Goal: Transaction & Acquisition: Purchase product/service

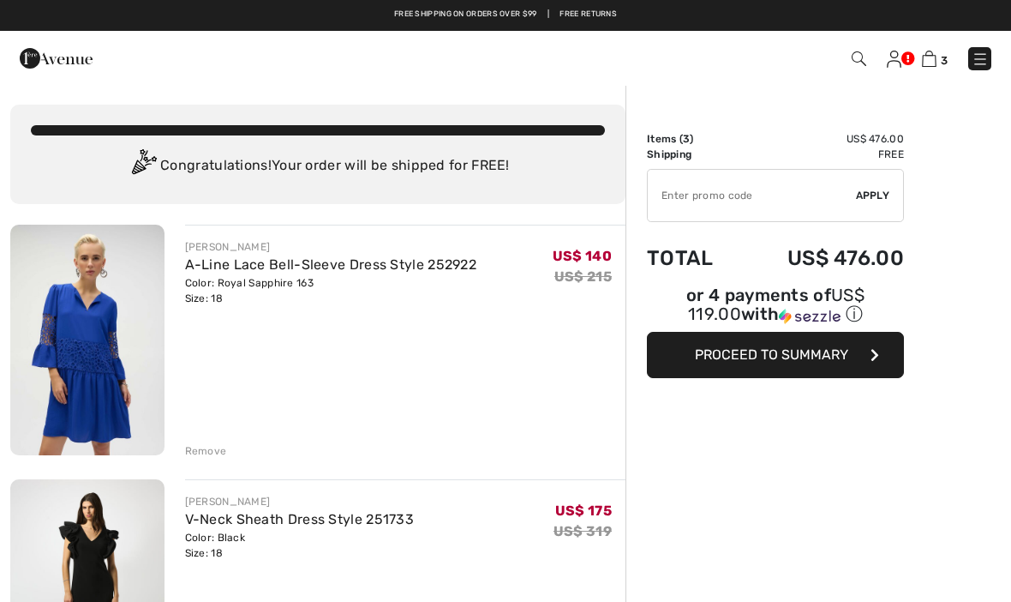
click at [789, 370] on button "Proceed to Summary" at bounding box center [775, 355] width 257 height 46
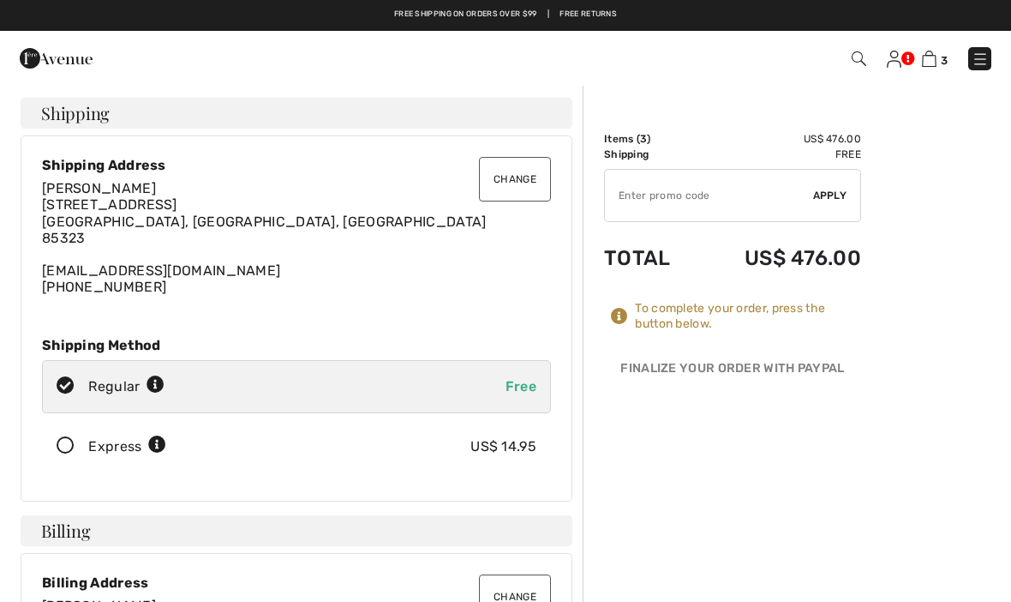
click at [75, 60] on img at bounding box center [56, 58] width 73 height 34
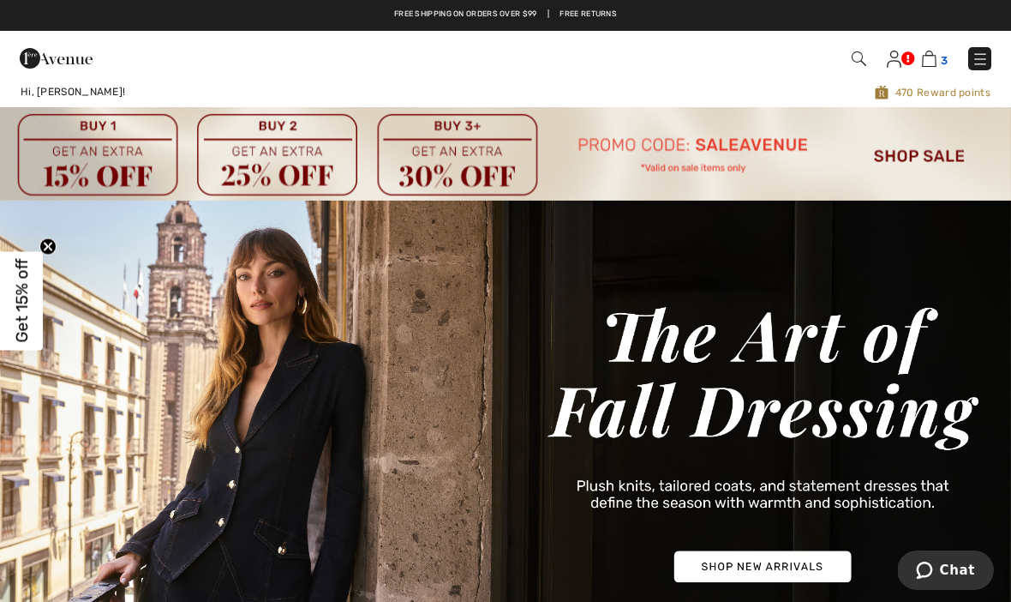
click at [934, 52] on img at bounding box center [929, 59] width 15 height 16
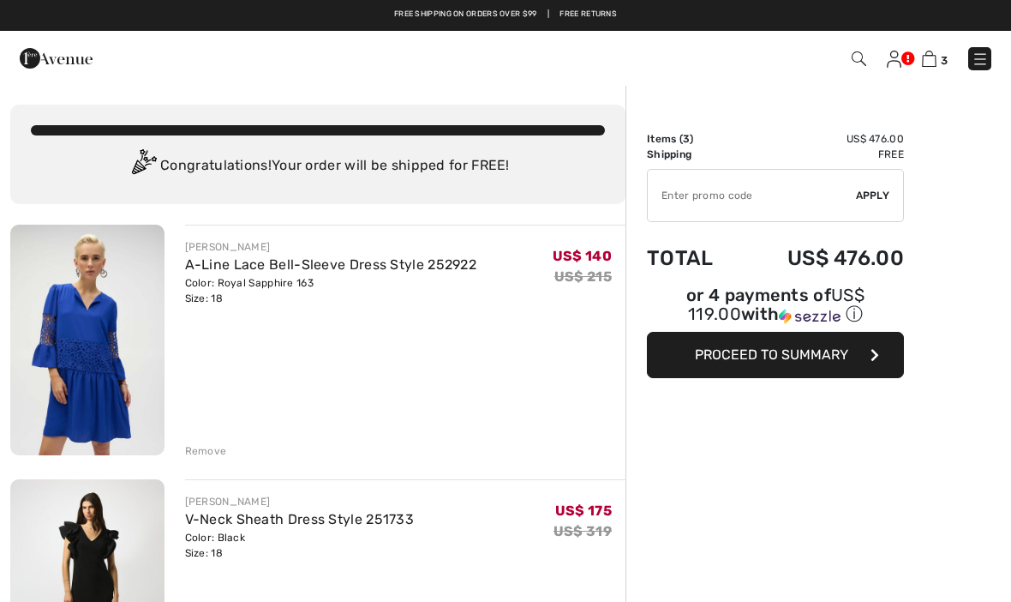
click at [747, 202] on input "TEXT" at bounding box center [752, 195] width 208 height 51
type input "SALEAVENUE"
click at [876, 189] on span "Apply" at bounding box center [873, 195] width 34 height 15
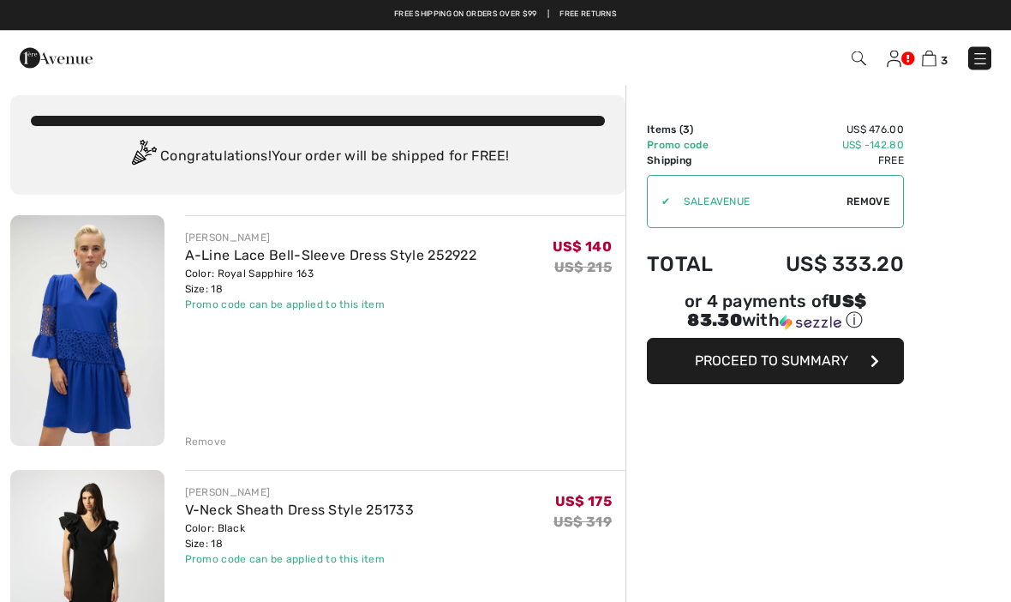
scroll to position [8, 0]
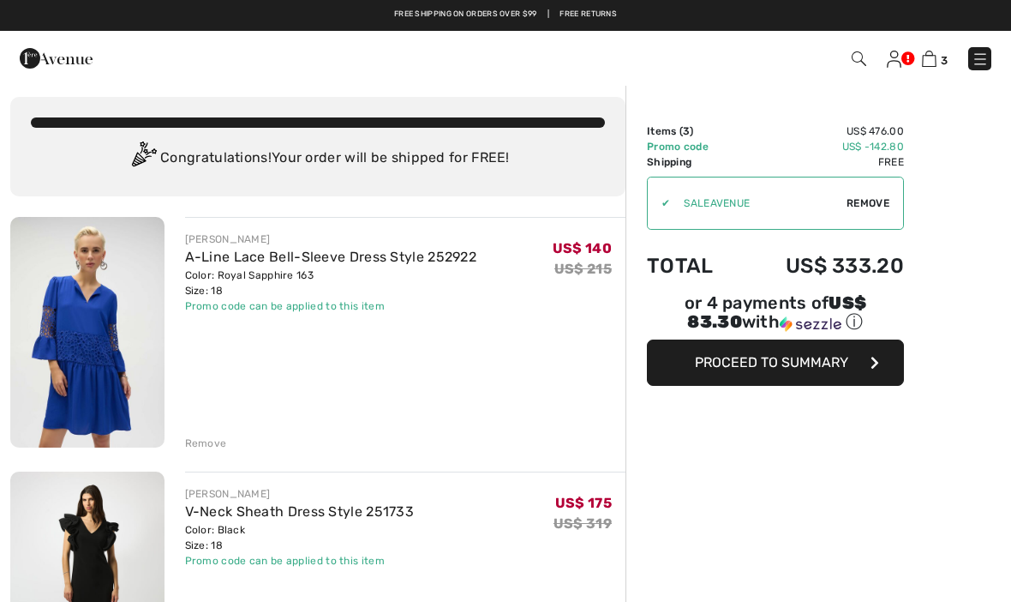
click at [783, 364] on span "Proceed to Summary" at bounding box center [771, 362] width 153 height 16
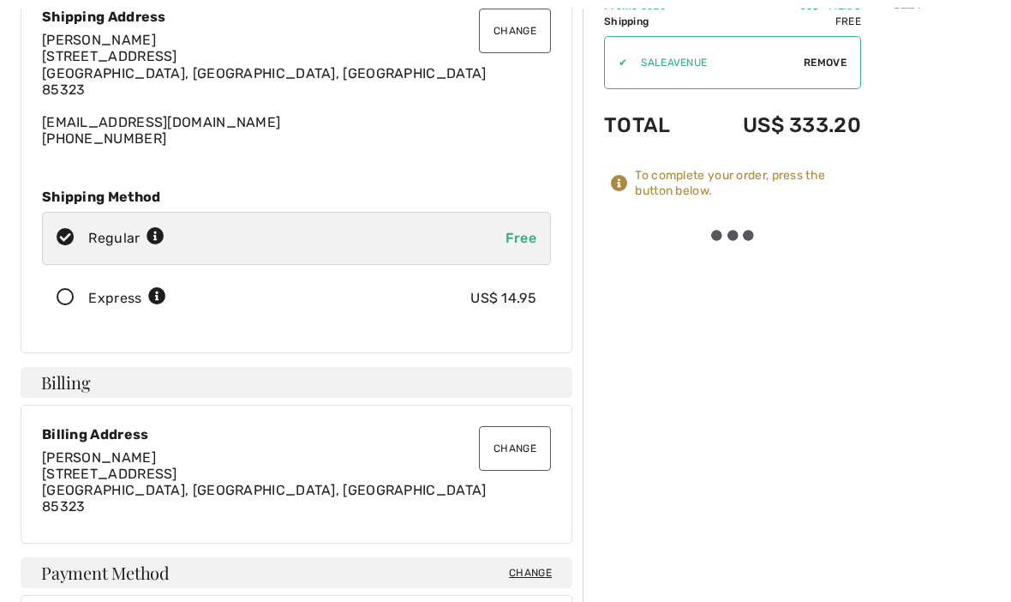
scroll to position [148, 0]
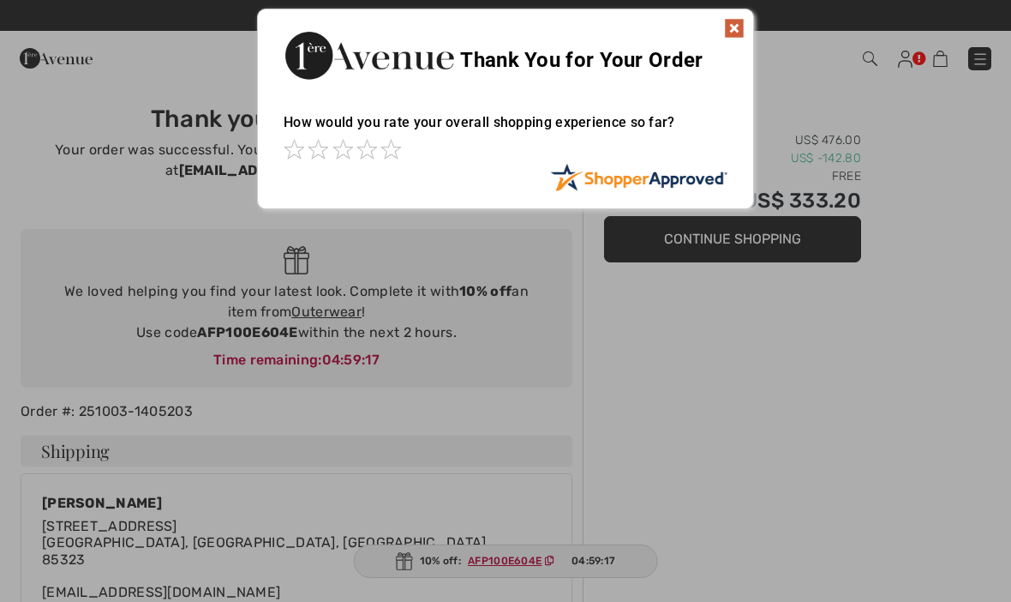
click at [737, 26] on img at bounding box center [734, 28] width 21 height 21
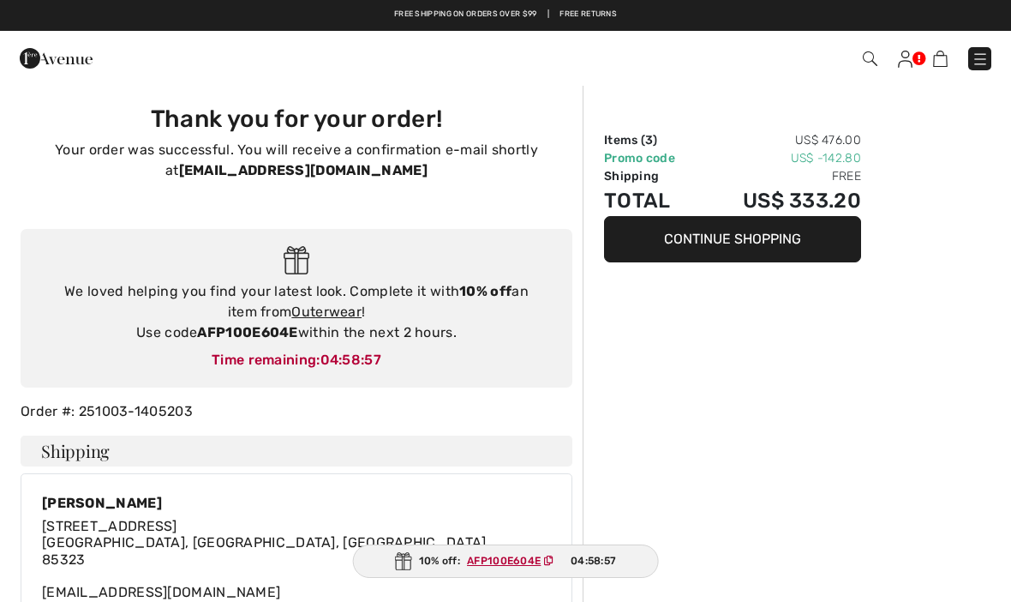
click at [911, 67] on img at bounding box center [905, 59] width 15 height 17
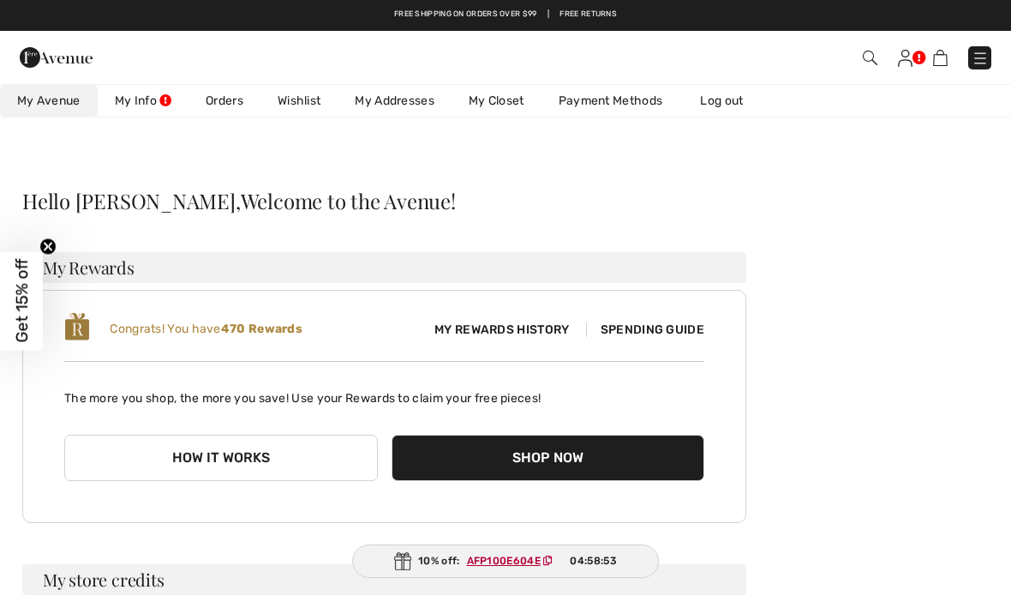
click at [309, 101] on link "Wishlist" at bounding box center [299, 101] width 77 height 32
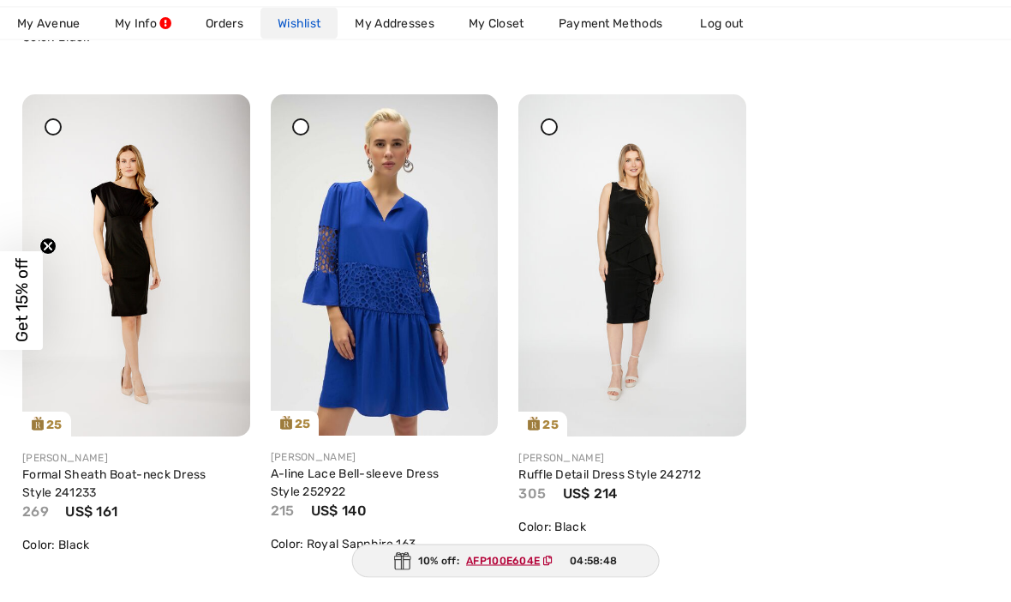
scroll to position [757, 0]
click at [219, 135] on div at bounding box center [217, 128] width 24 height 24
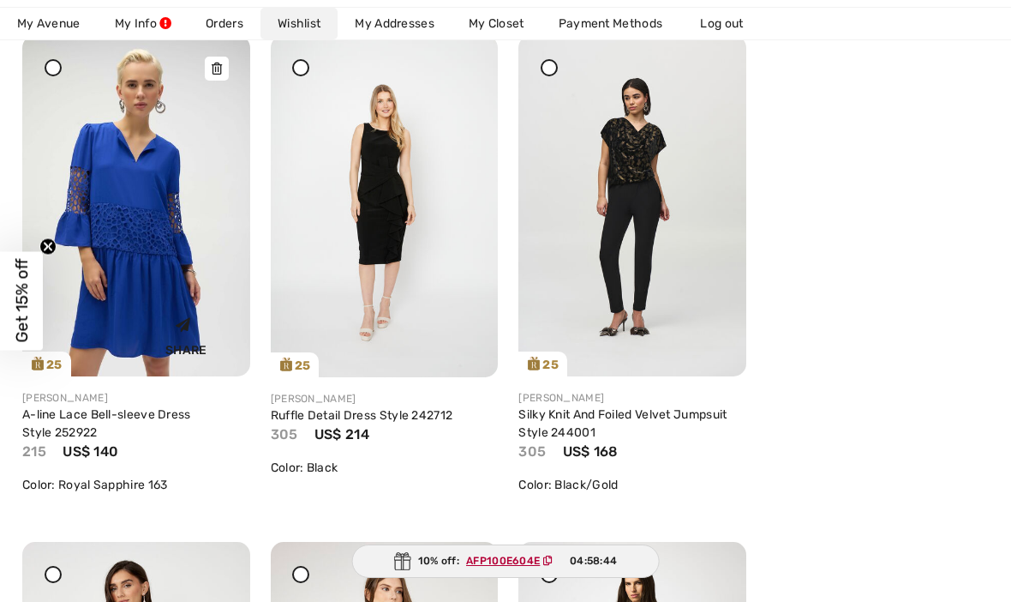
click at [218, 75] on div at bounding box center [217, 69] width 24 height 24
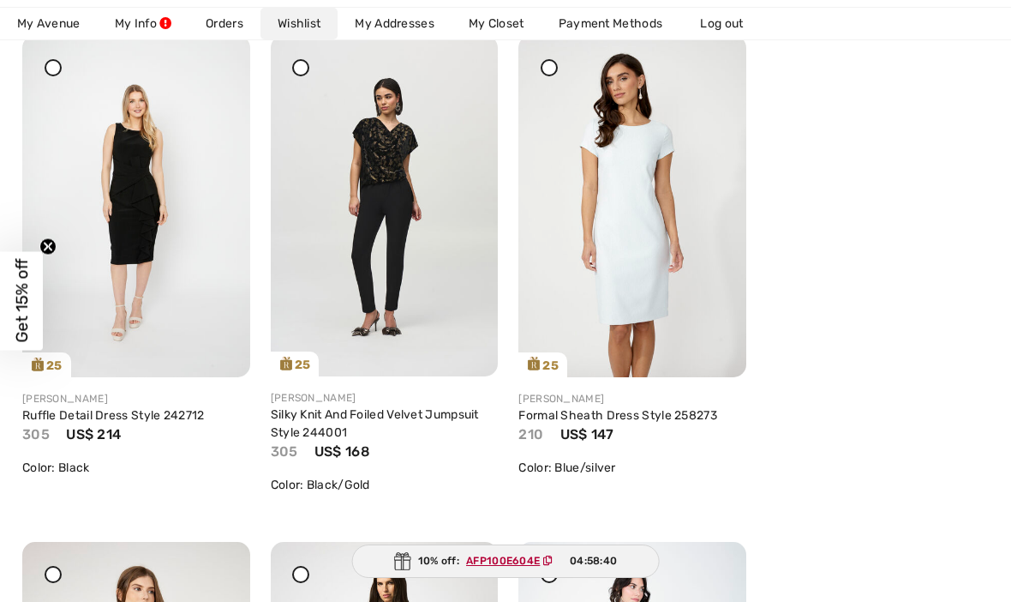
click at [709, 483] on div "Frank Lyman Formal Sheath Dress Style 258273 210 US$ 147 Color: Blue/silver Sha…" at bounding box center [633, 449] width 228 height 117
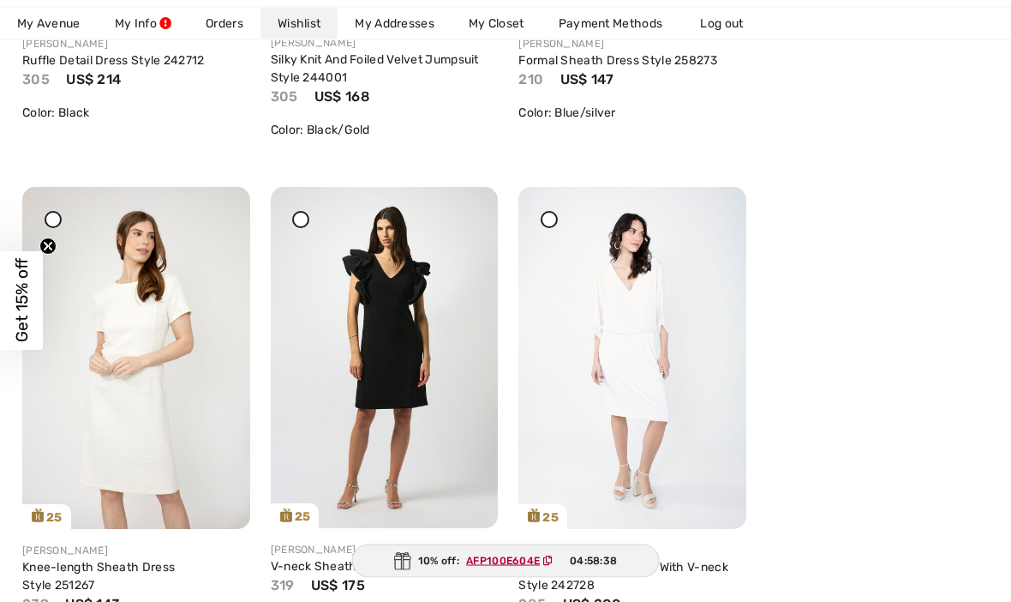
scroll to position [1171, 0]
click at [466, 218] on icon at bounding box center [464, 220] width 10 height 12
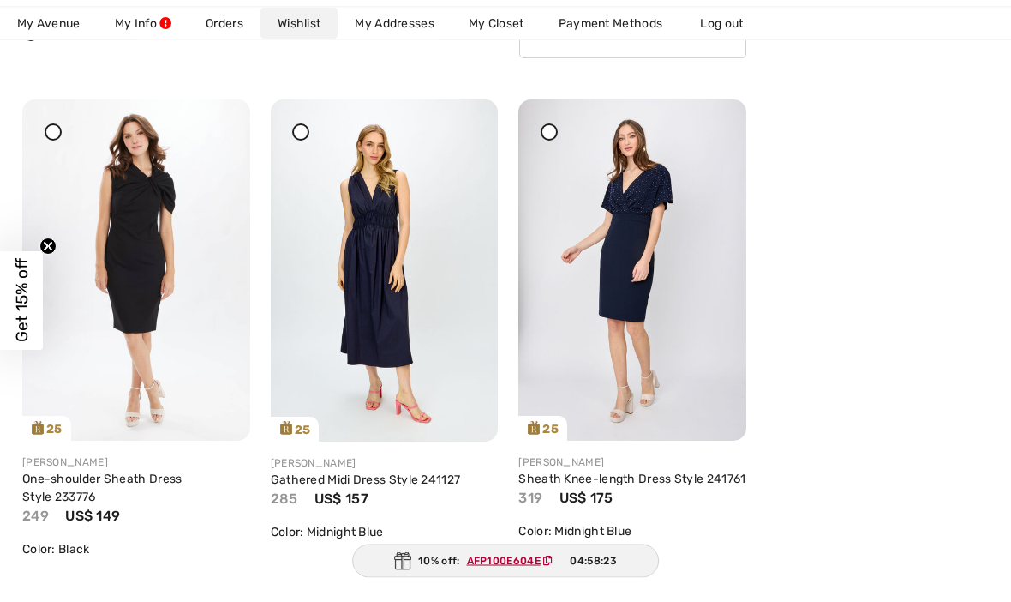
scroll to position [245, 0]
click at [461, 120] on img at bounding box center [385, 270] width 228 height 342
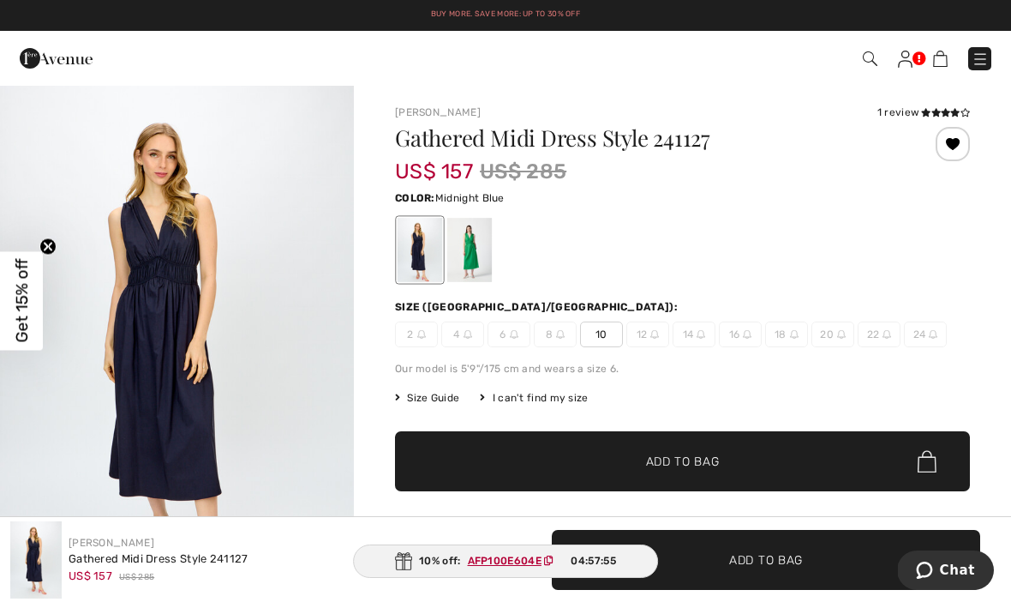
click at [987, 58] on img at bounding box center [980, 59] width 17 height 17
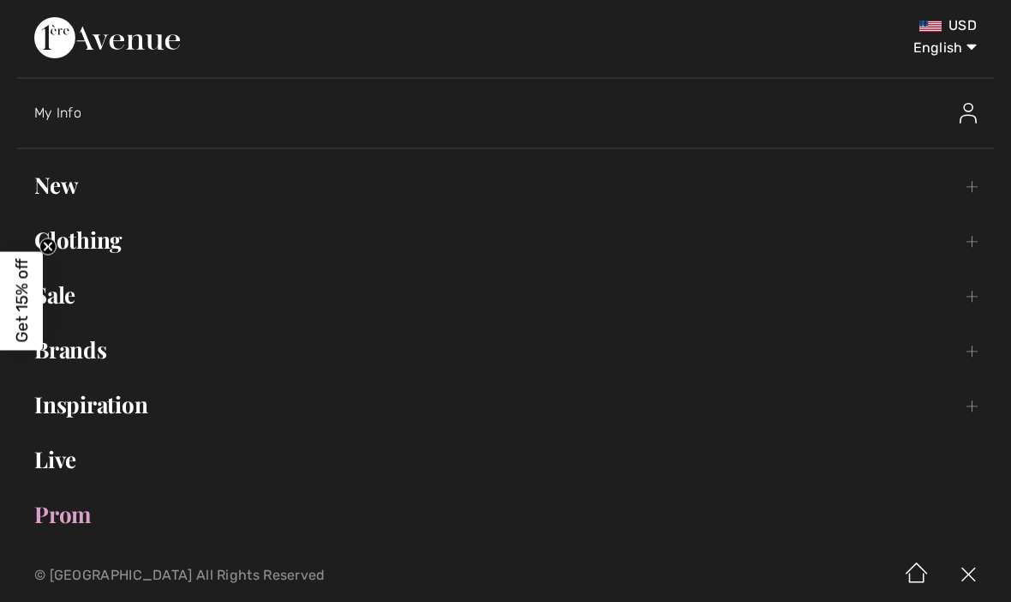
click at [180, 36] on img at bounding box center [107, 37] width 146 height 41
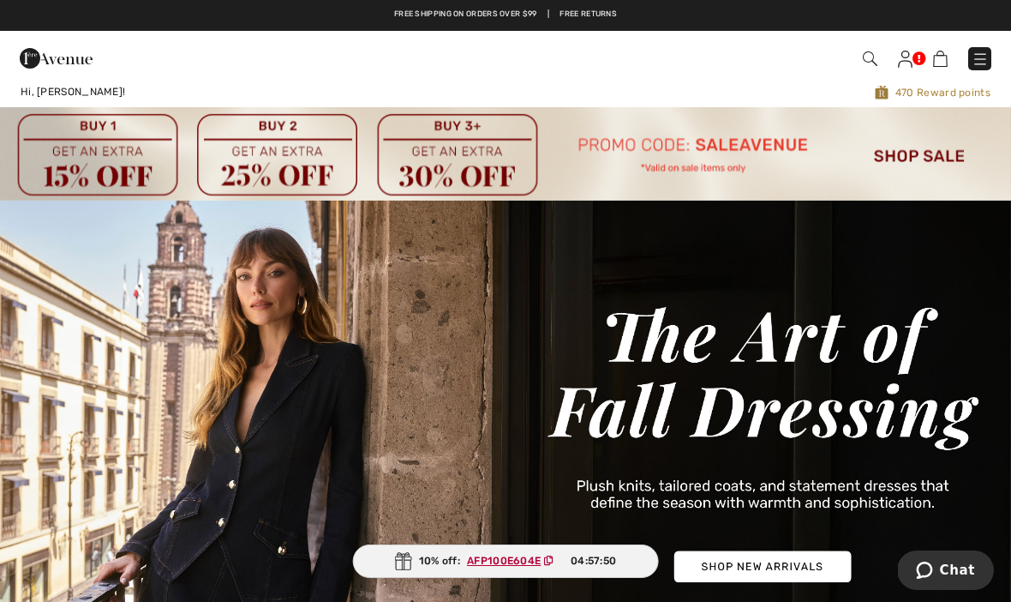
click at [903, 57] on img at bounding box center [905, 59] width 15 height 17
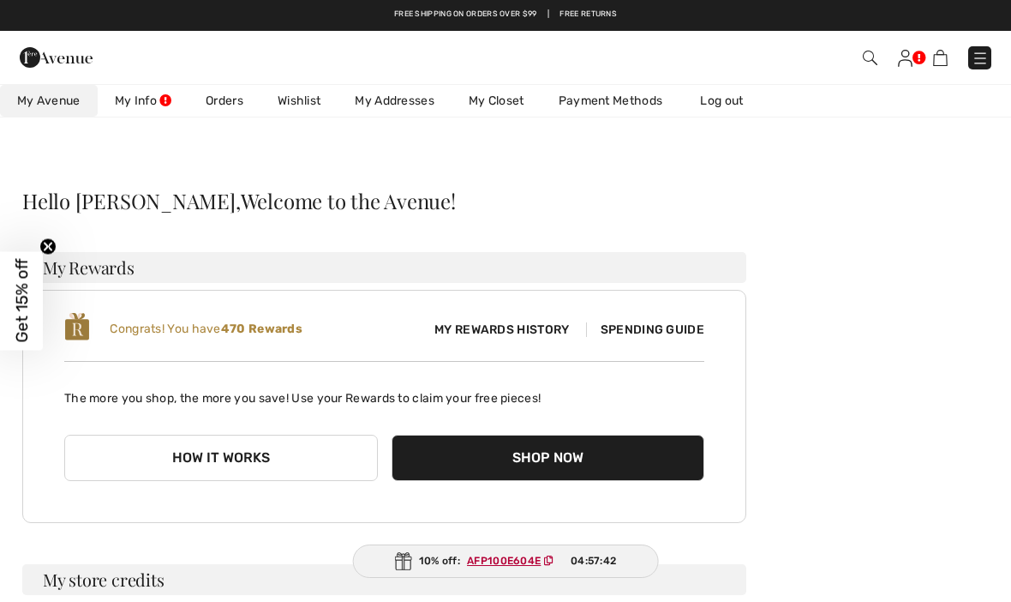
click at [309, 101] on link "Wishlist" at bounding box center [299, 101] width 77 height 32
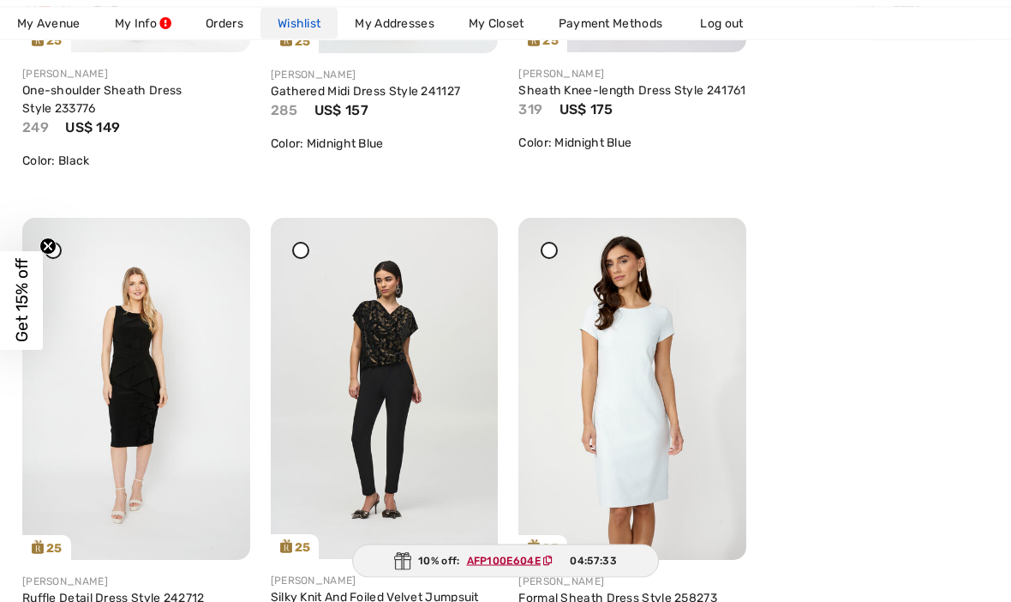
scroll to position [633, 0]
click at [450, 444] on img at bounding box center [385, 388] width 228 height 341
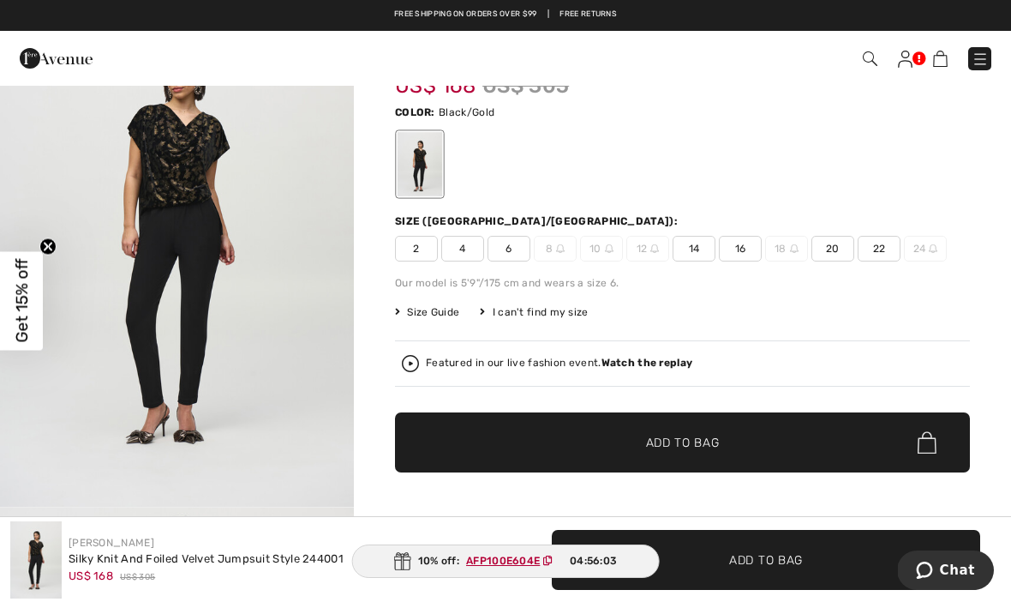
scroll to position [105, 0]
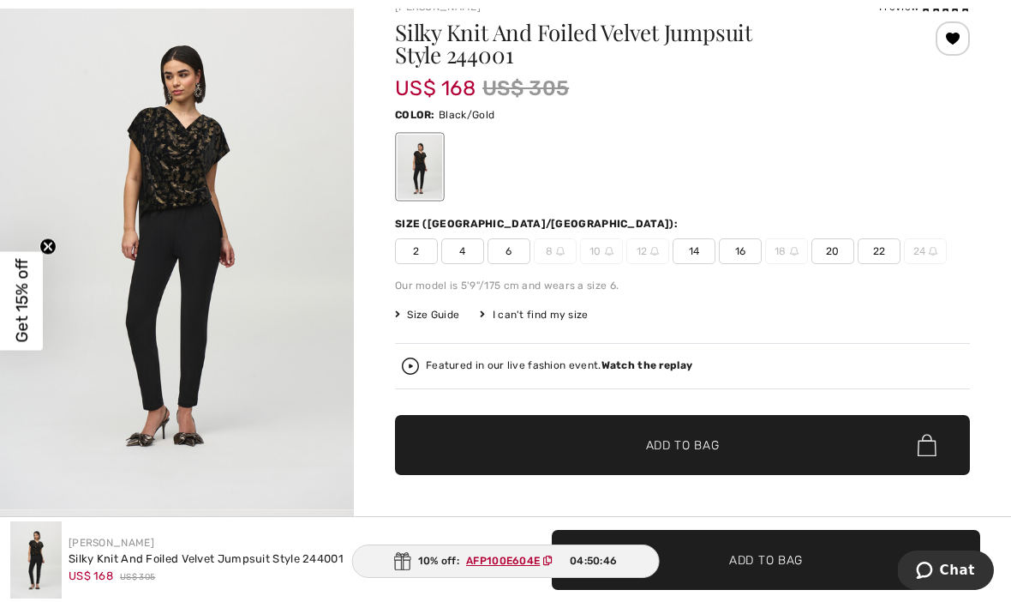
click at [745, 258] on span "16" at bounding box center [740, 251] width 43 height 26
click at [799, 442] on span "✔ Added to Bag Add to Bag" at bounding box center [682, 445] width 575 height 60
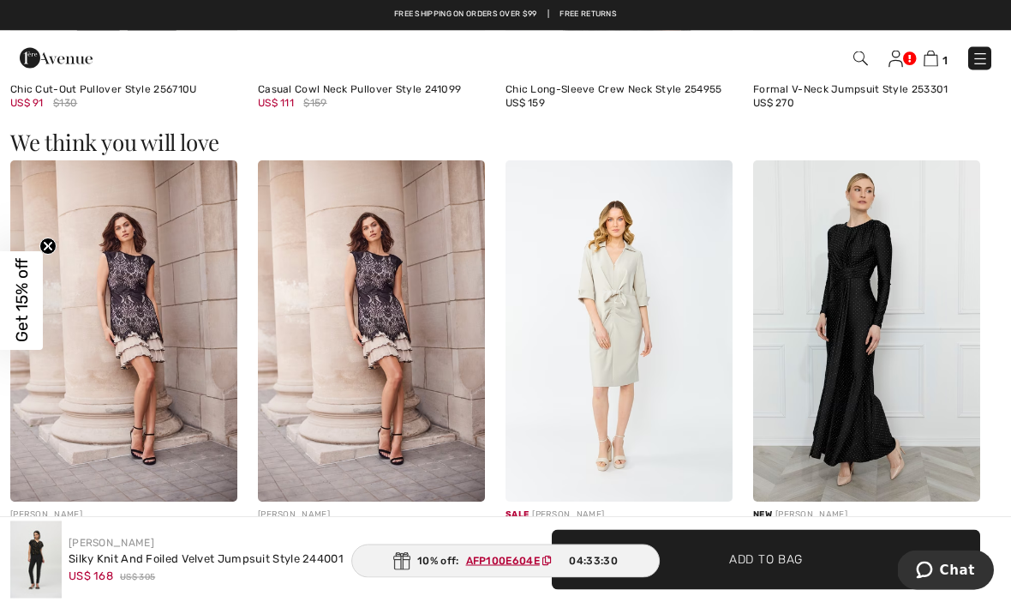
scroll to position [1475, 0]
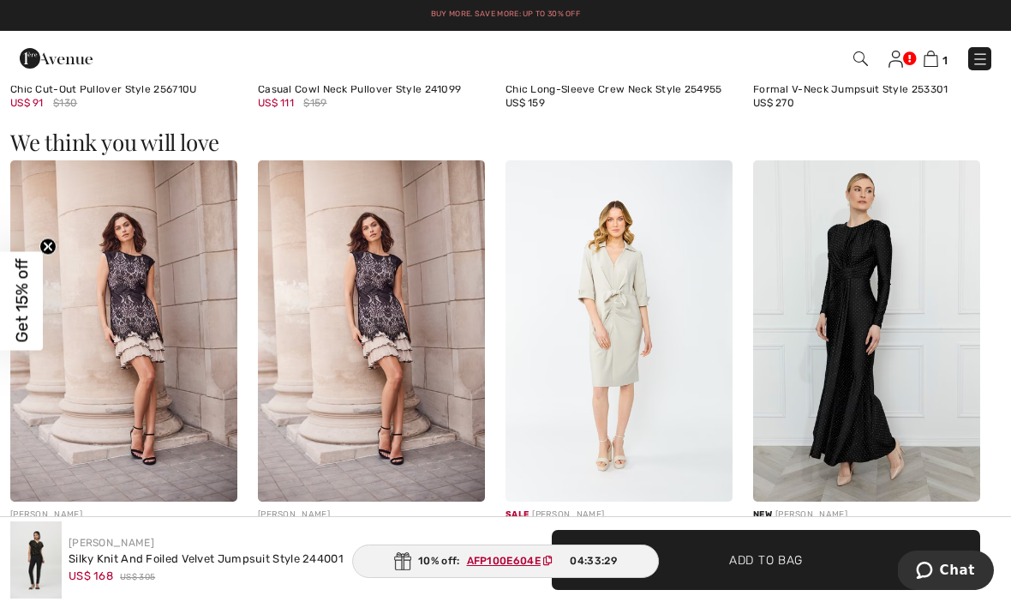
click at [865, 363] on img at bounding box center [866, 330] width 227 height 341
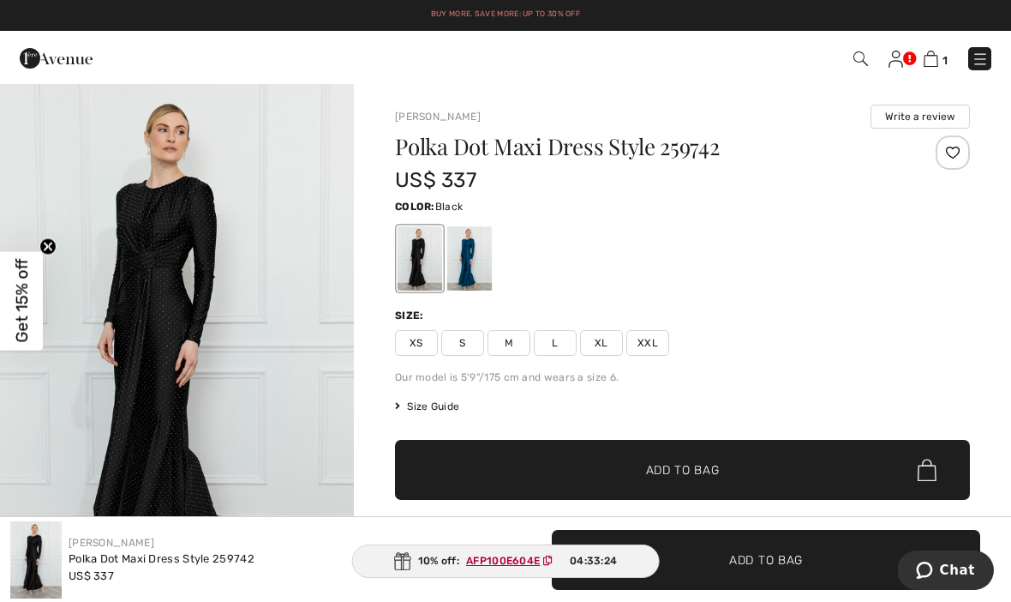
click at [477, 258] on div at bounding box center [469, 258] width 45 height 64
click at [460, 251] on div at bounding box center [469, 258] width 45 height 64
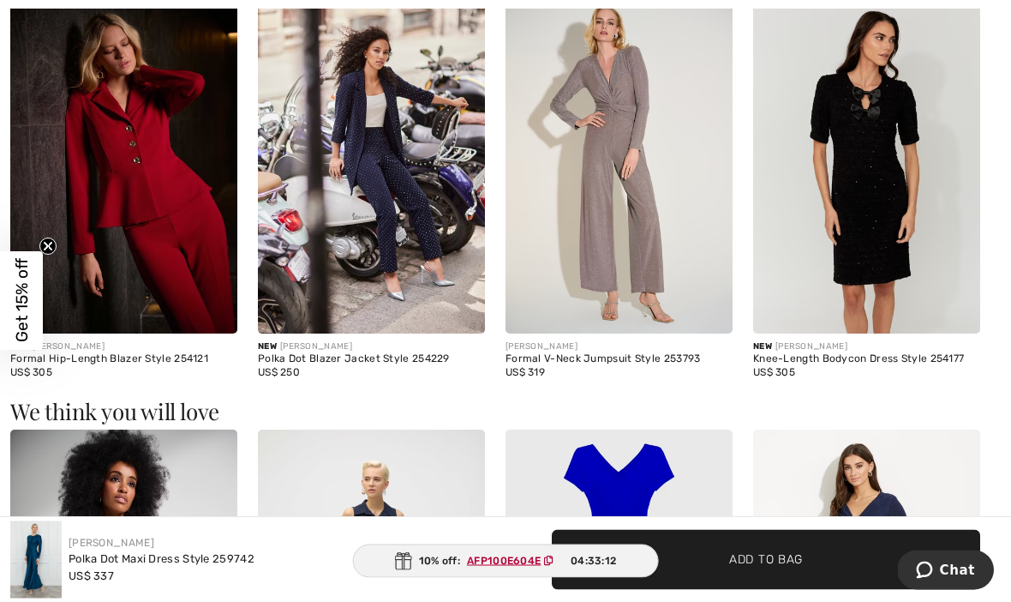
scroll to position [1052, 0]
click at [640, 208] on img at bounding box center [619, 162] width 227 height 341
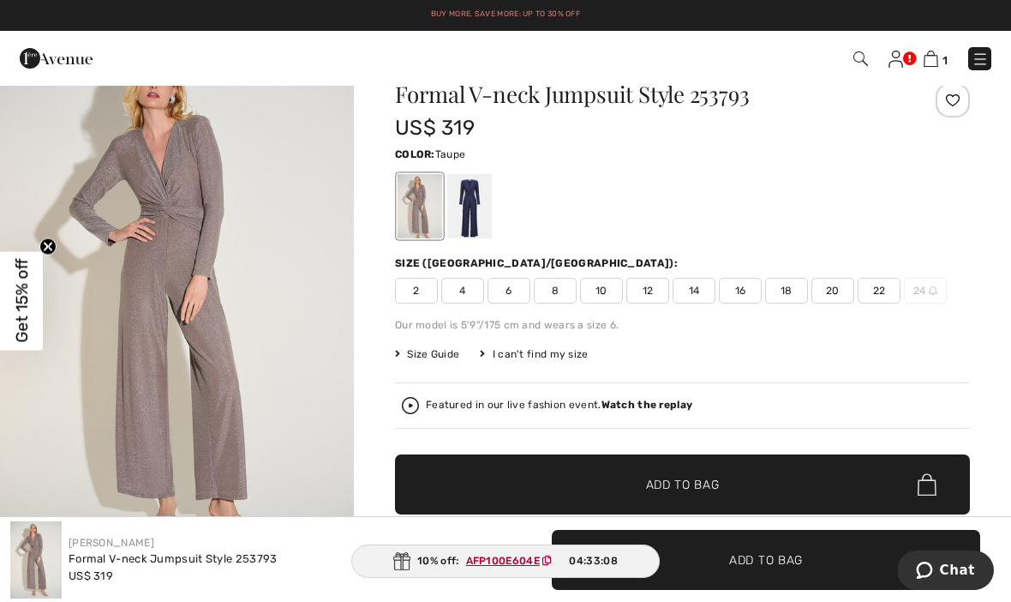
scroll to position [54, 0]
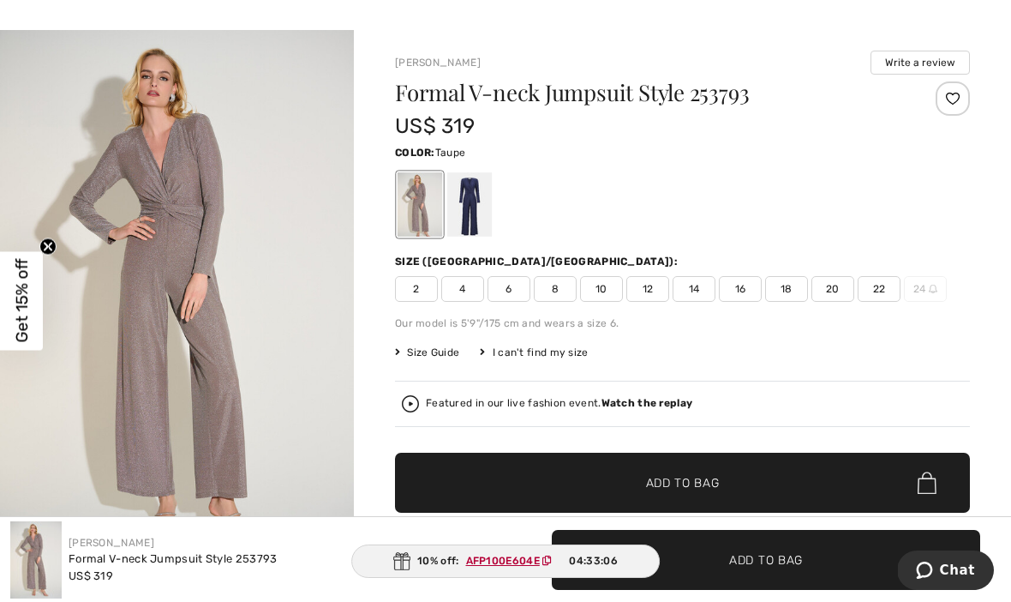
click at [466, 205] on div at bounding box center [469, 204] width 45 height 64
click at [462, 209] on div at bounding box center [469, 204] width 45 height 64
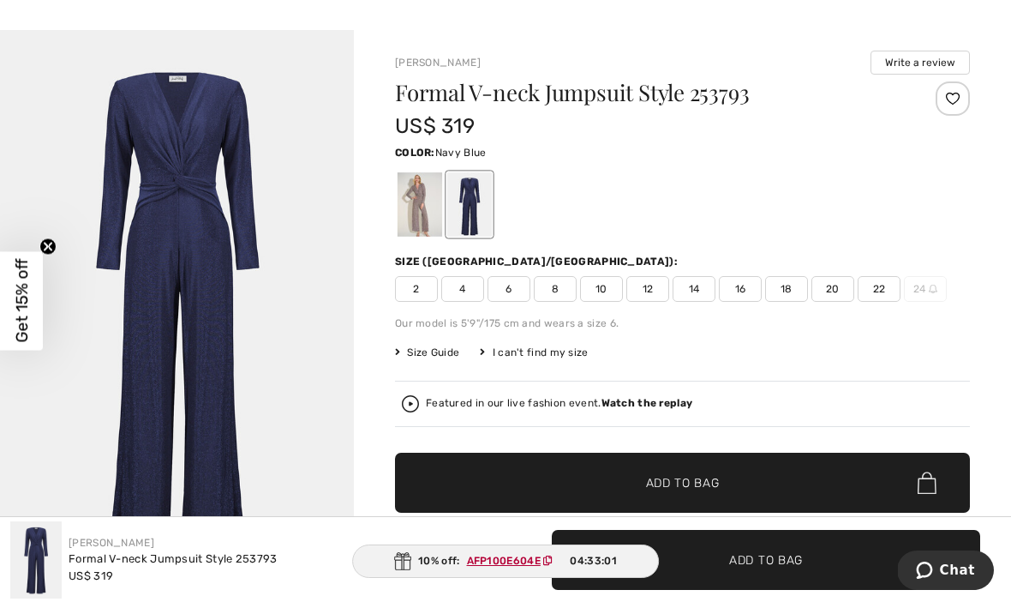
click at [406, 204] on div at bounding box center [420, 204] width 45 height 64
click at [951, 96] on div at bounding box center [953, 98] width 34 height 34
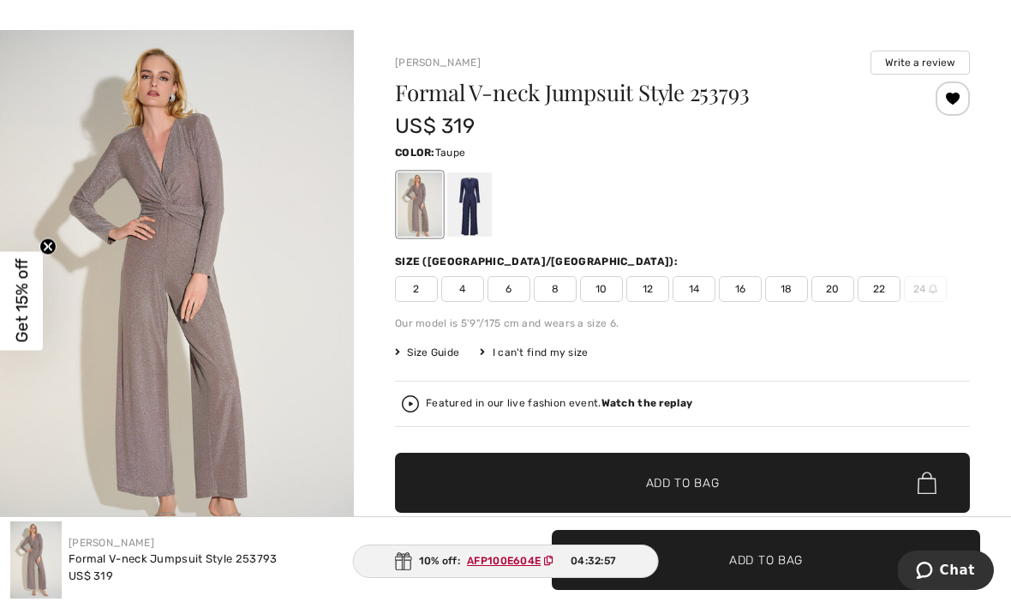
click at [453, 212] on div at bounding box center [469, 204] width 45 height 64
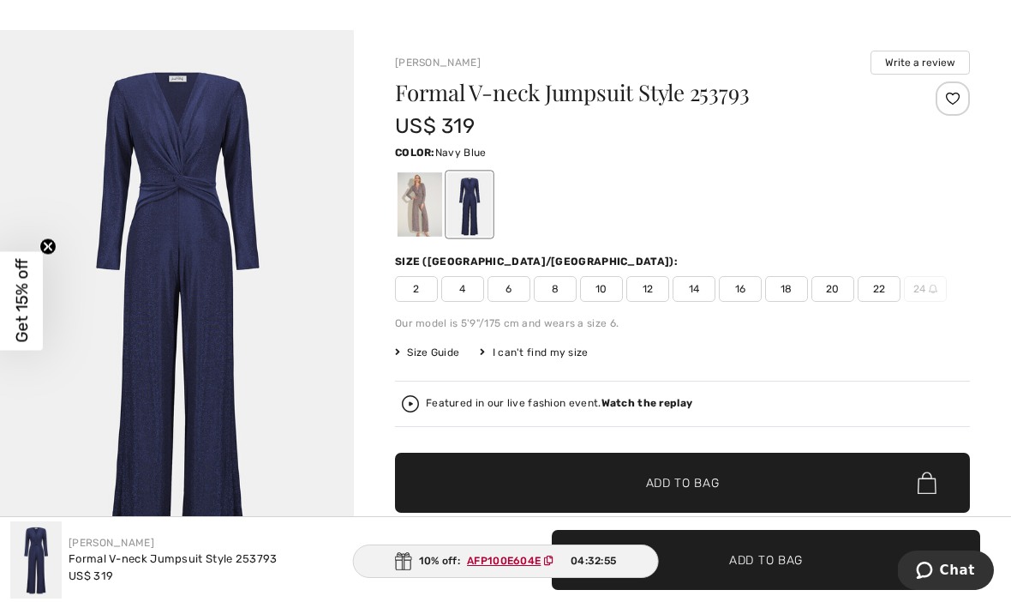
click at [956, 100] on div at bounding box center [953, 98] width 34 height 34
click at [955, 107] on div "Removed from Wishlist" at bounding box center [953, 98] width 34 height 34
click at [951, 98] on div at bounding box center [953, 98] width 34 height 34
click at [957, 97] on div at bounding box center [953, 98] width 34 height 34
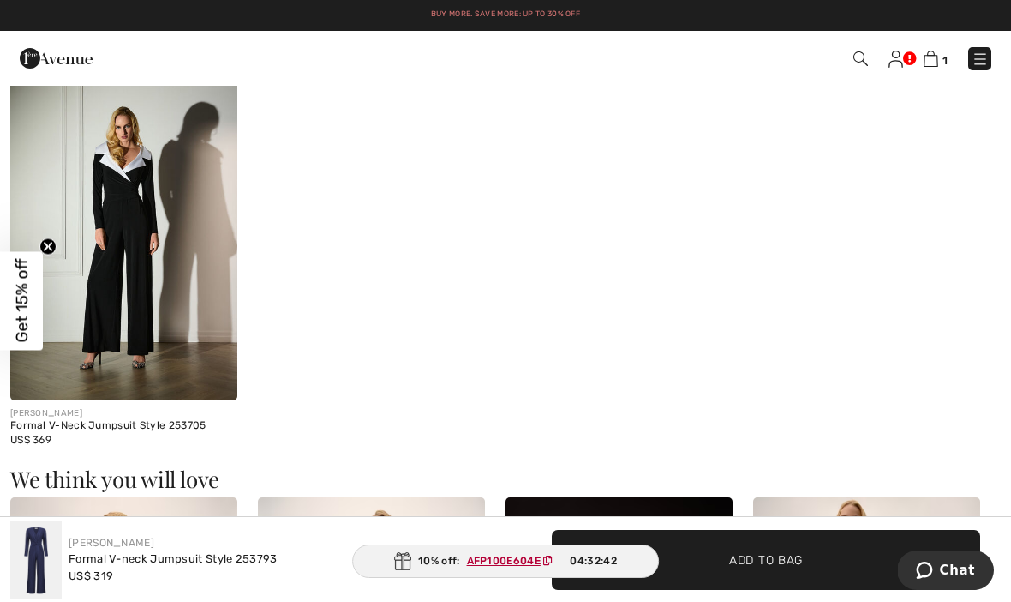
scroll to position [1085, 0]
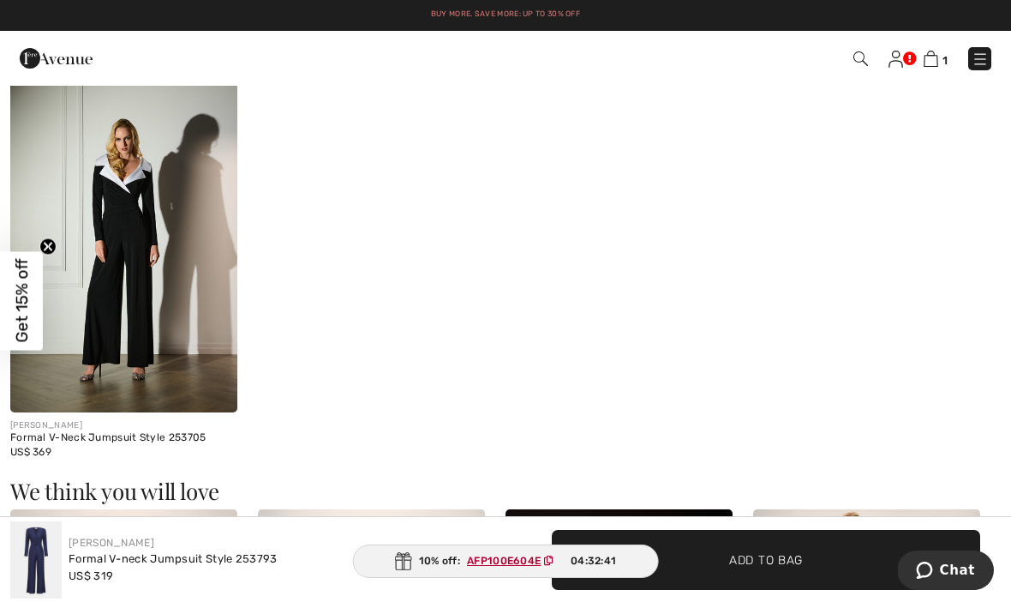
click at [178, 307] on img at bounding box center [123, 242] width 227 height 341
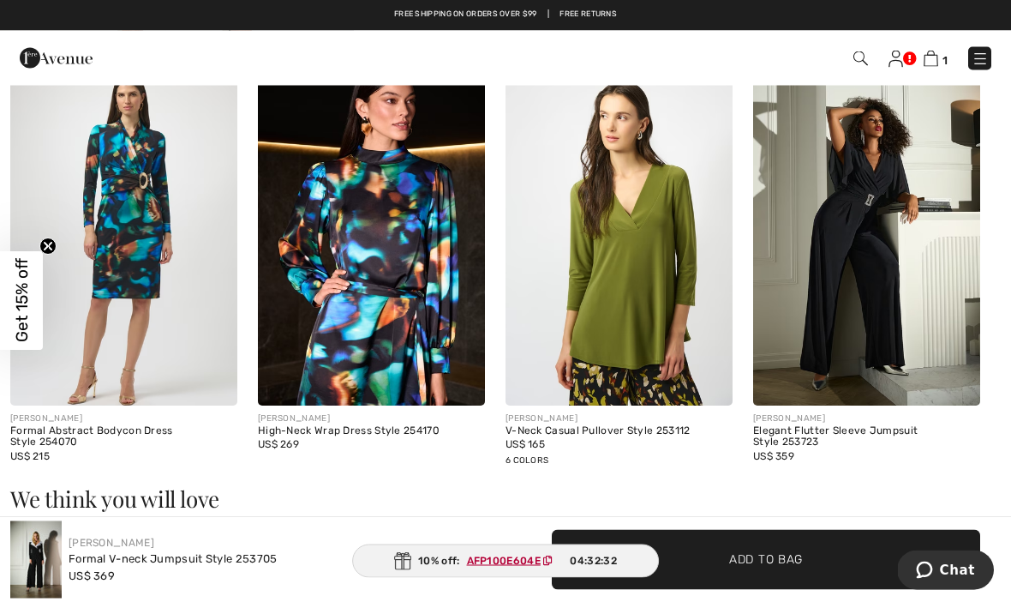
scroll to position [1065, 0]
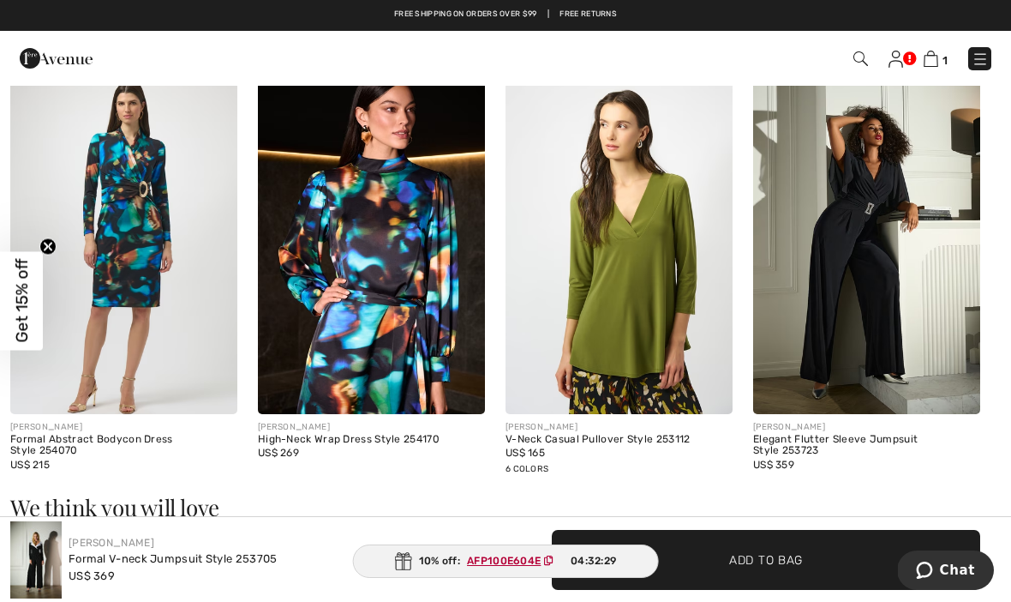
click at [891, 435] on div "Elegant Flutter Sleeve Jumpsuit Style 253723" at bounding box center [866, 446] width 227 height 24
click at [849, 282] on img at bounding box center [866, 243] width 227 height 341
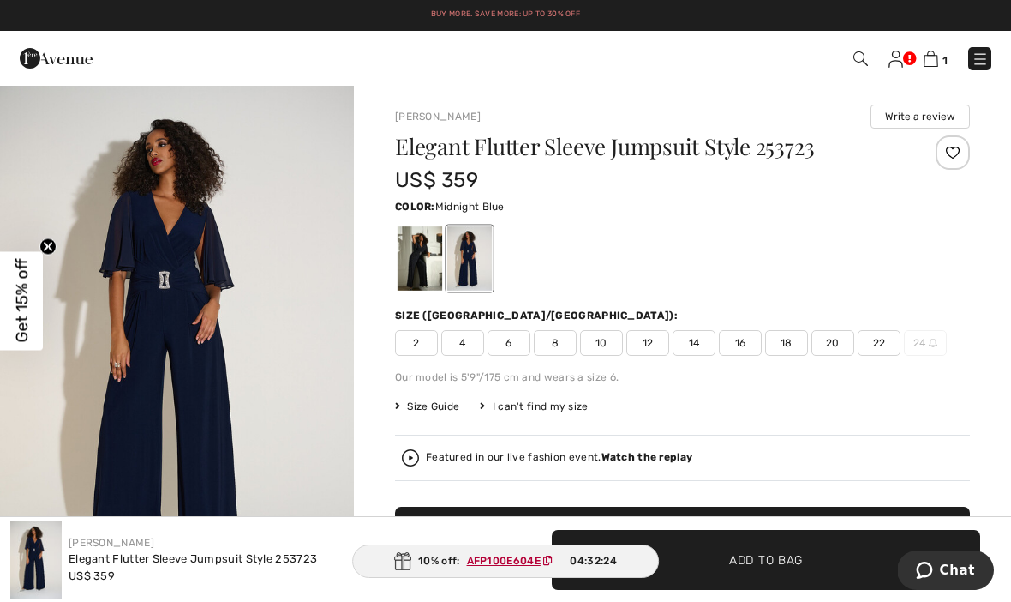
click at [411, 255] on div at bounding box center [420, 258] width 45 height 64
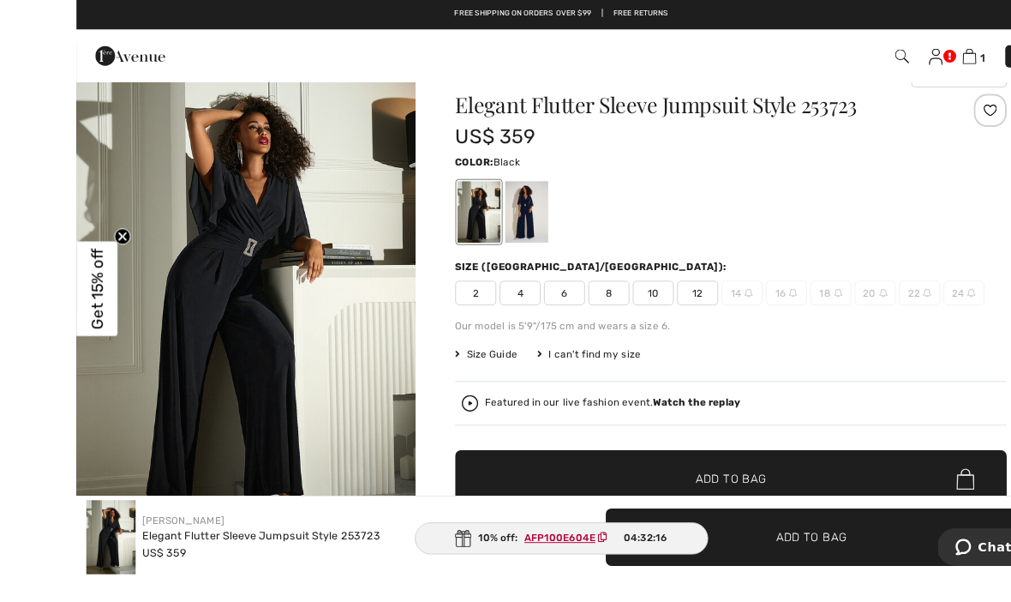
scroll to position [47, 0]
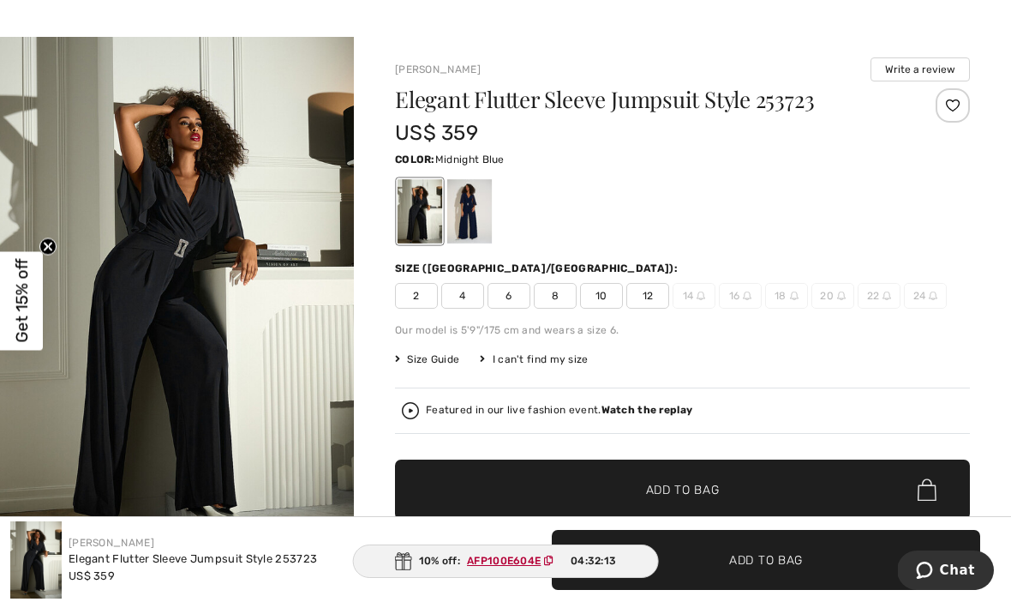
click at [465, 218] on div at bounding box center [469, 211] width 45 height 64
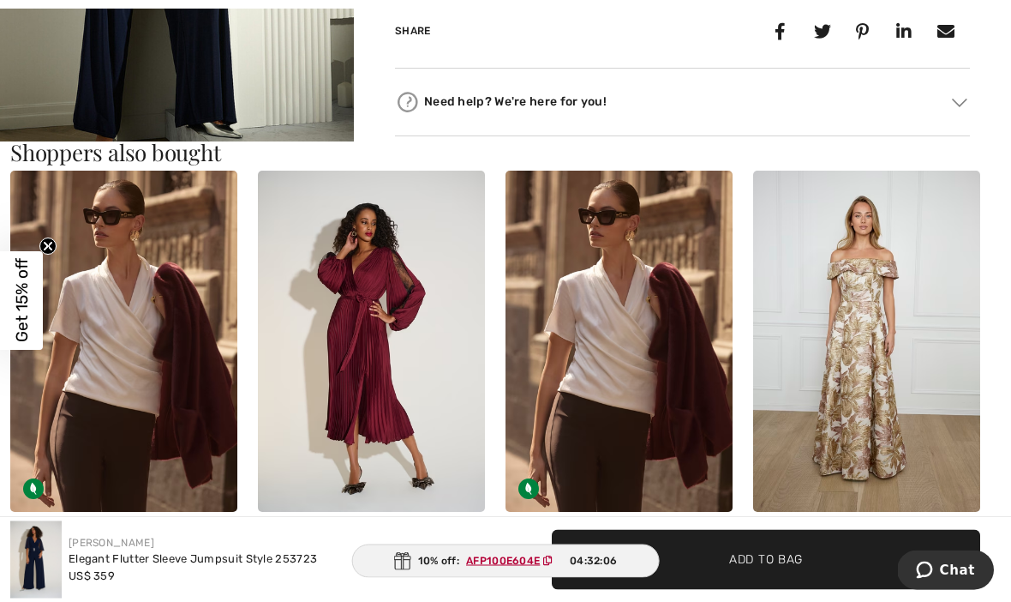
scroll to position [1024, 0]
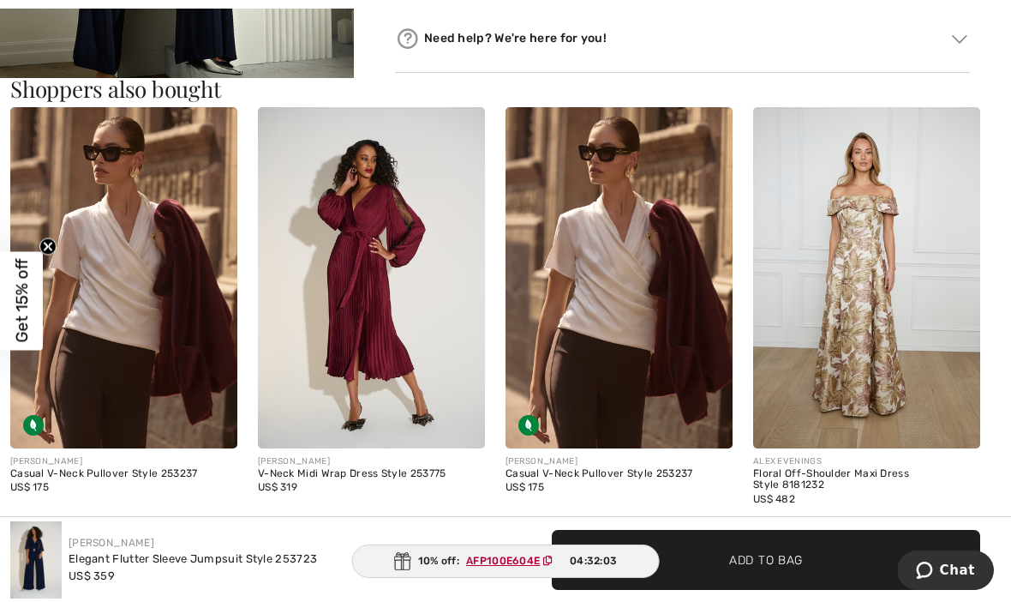
click at [899, 365] on img at bounding box center [866, 277] width 227 height 341
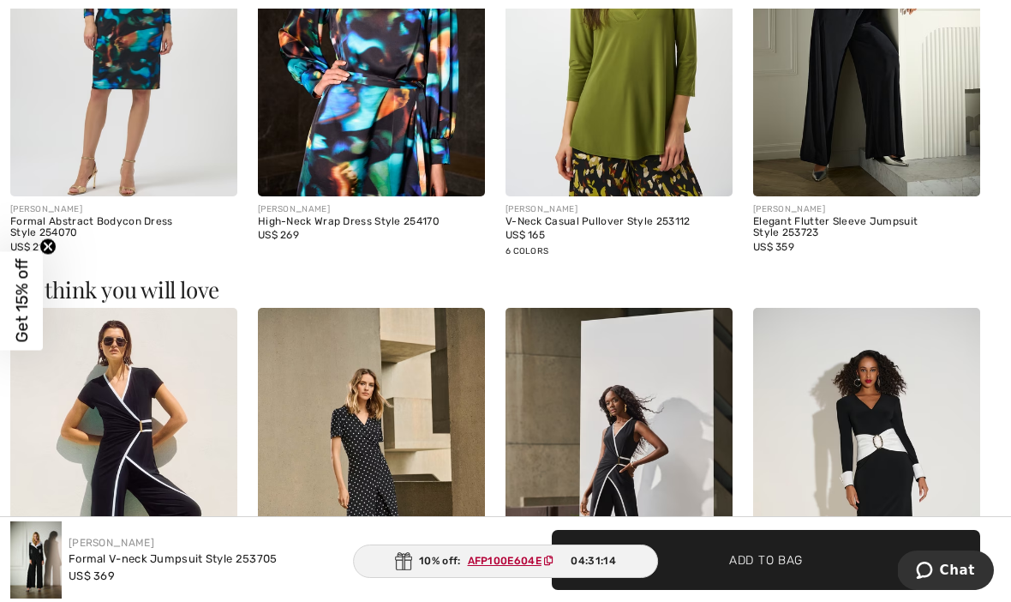
scroll to position [1364, 0]
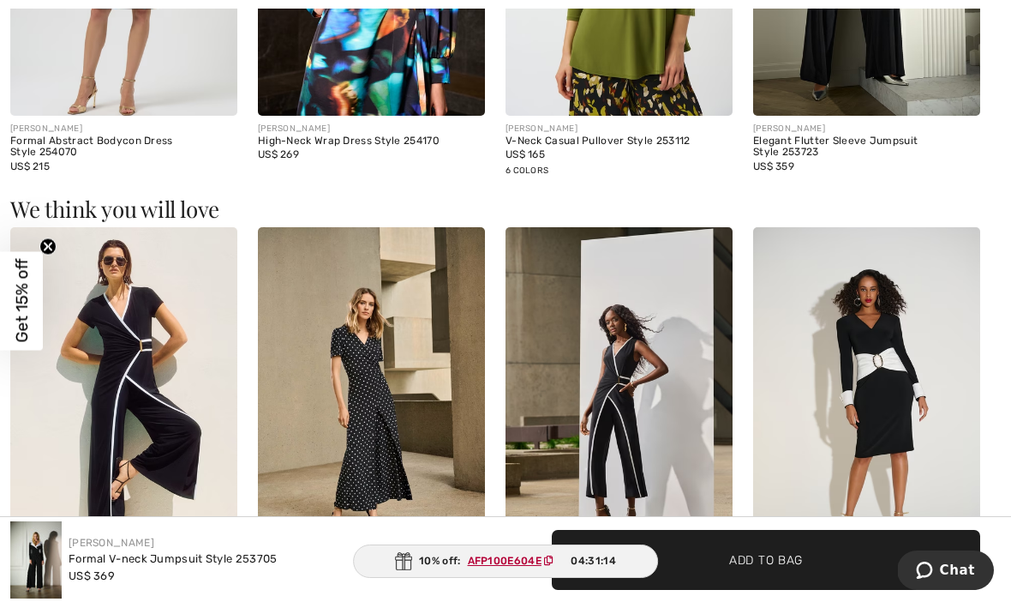
click at [923, 436] on img at bounding box center [866, 397] width 227 height 341
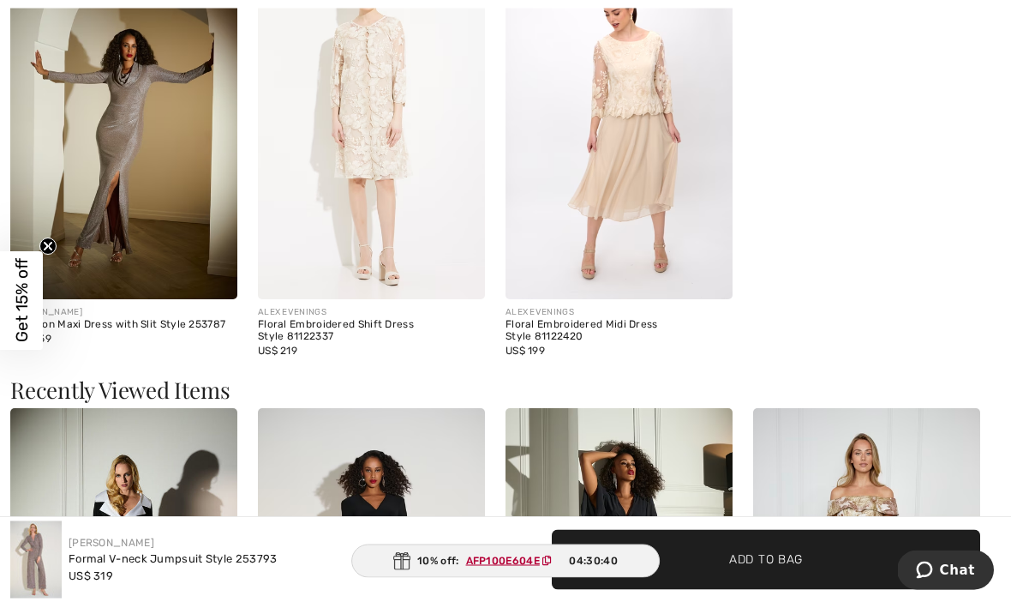
scroll to position [1648, 0]
click at [112, 219] on img at bounding box center [123, 129] width 227 height 341
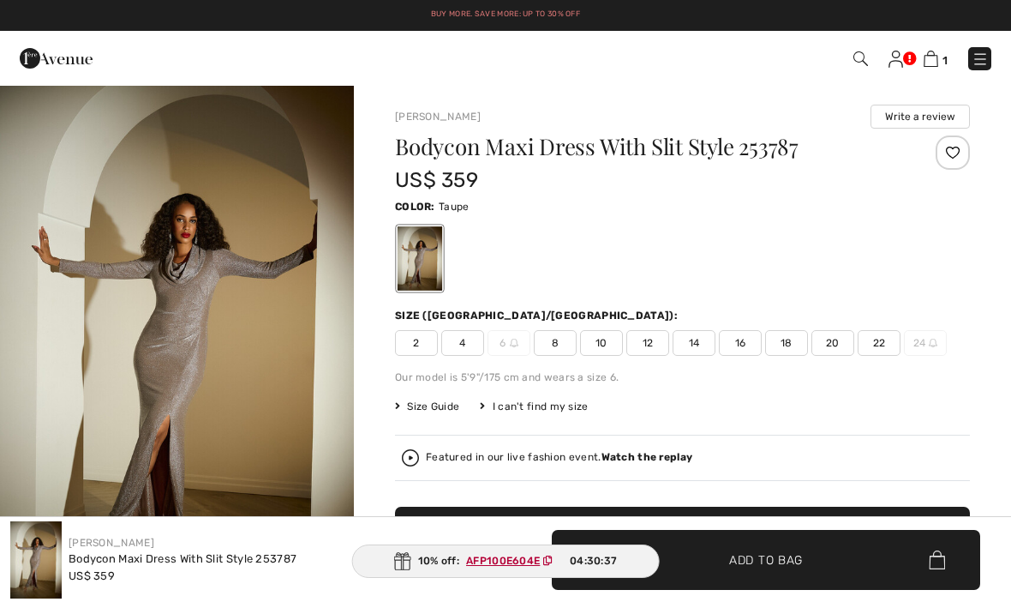
checkbox input "true"
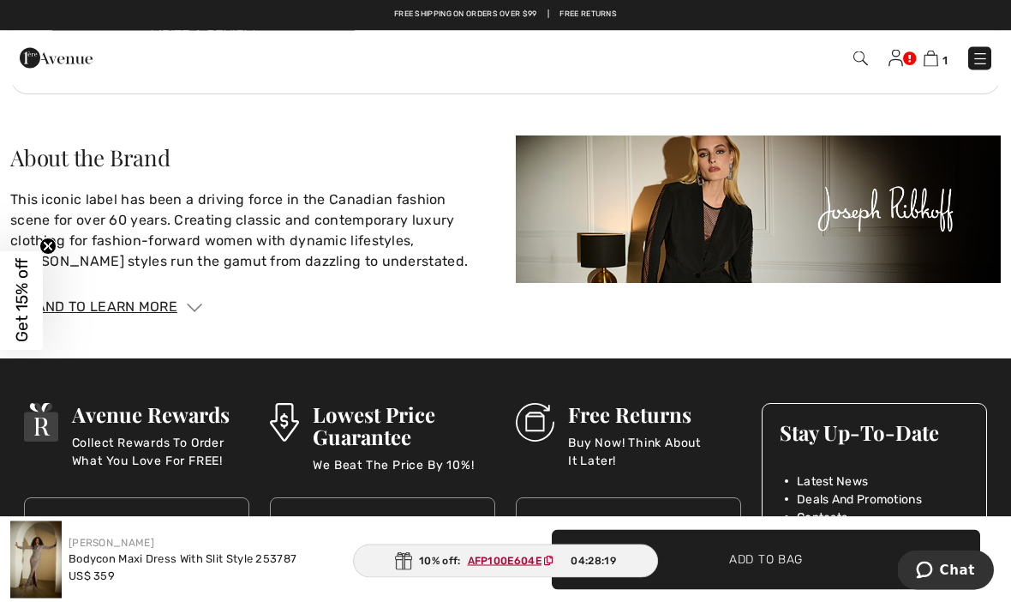
scroll to position [2532, 0]
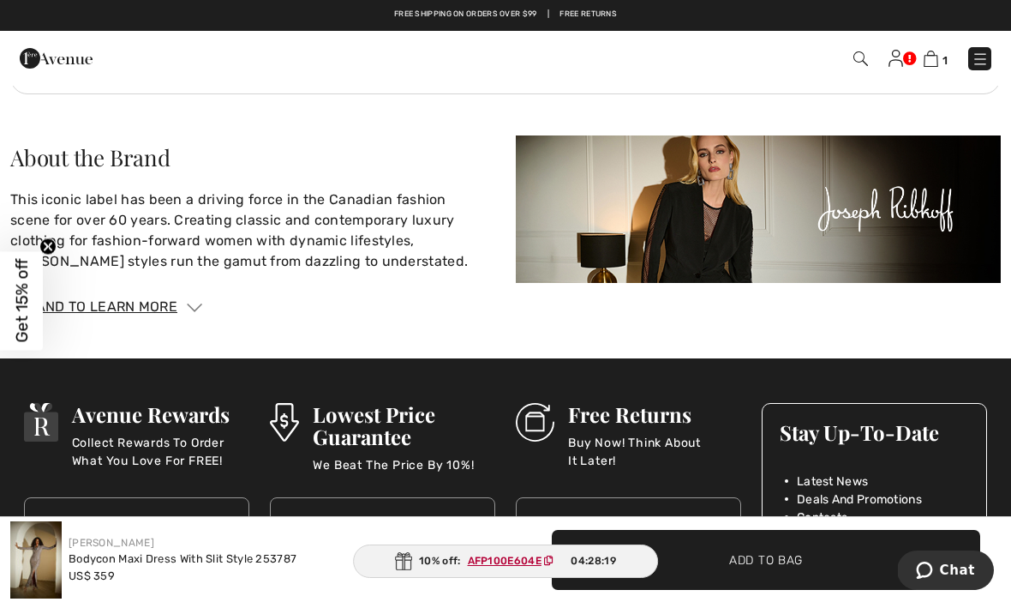
click at [886, 194] on img at bounding box center [758, 208] width 485 height 147
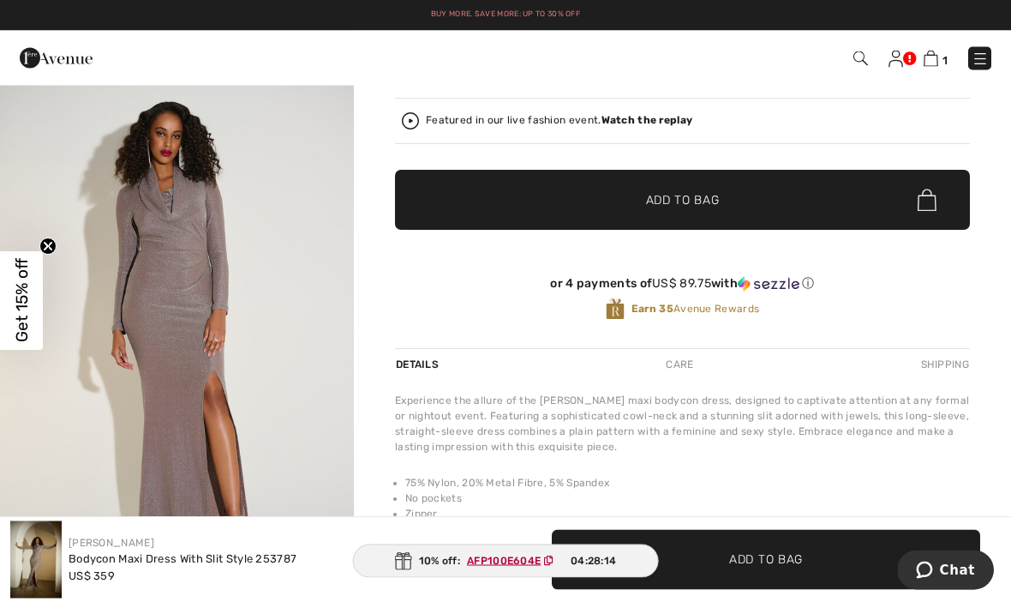
scroll to position [0, 0]
